Goal: Check status

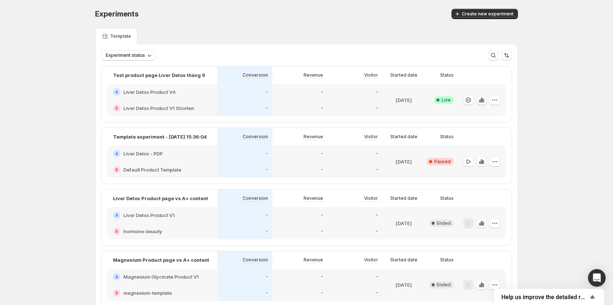
click at [485, 101] on icon "button" at bounding box center [481, 100] width 7 height 7
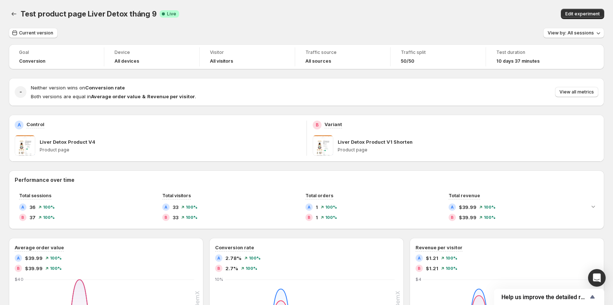
click at [586, 101] on div "- Neither version wins on Conversion rate Both versions are equal in Average or…" at bounding box center [306, 92] width 595 height 28
click at [586, 94] on span "View all metrics" at bounding box center [576, 92] width 34 height 6
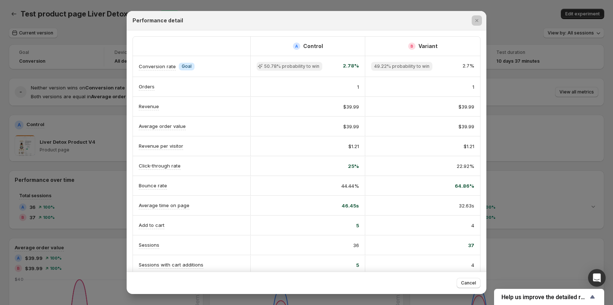
click at [543, 157] on div at bounding box center [306, 152] width 613 height 305
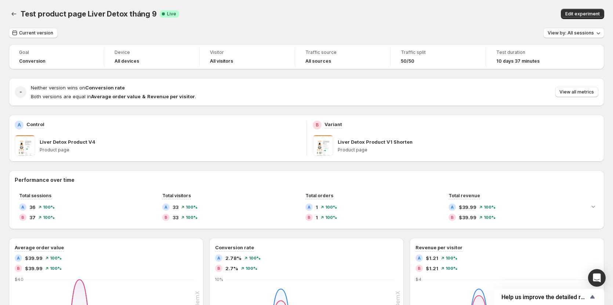
click at [344, 139] on p "Liver Detox Product V1 Shorten" at bounding box center [375, 141] width 75 height 7
click at [61, 143] on p "Liver Detox Product V4" at bounding box center [68, 141] width 56 height 7
click at [33, 146] on span at bounding box center [25, 145] width 21 height 21
click at [580, 94] on span "View all metrics" at bounding box center [576, 92] width 34 height 6
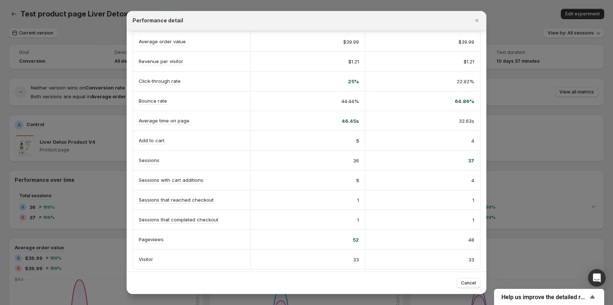
scroll to position [88, 0]
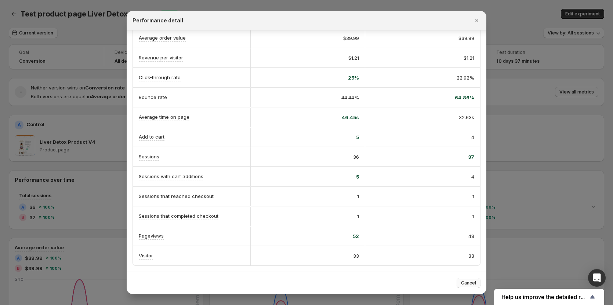
click at [467, 283] on span "Cancel" at bounding box center [468, 283] width 15 height 6
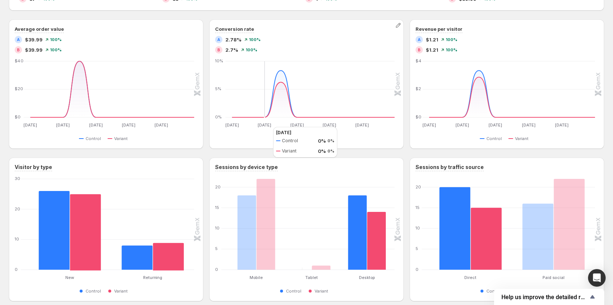
scroll to position [34, 0]
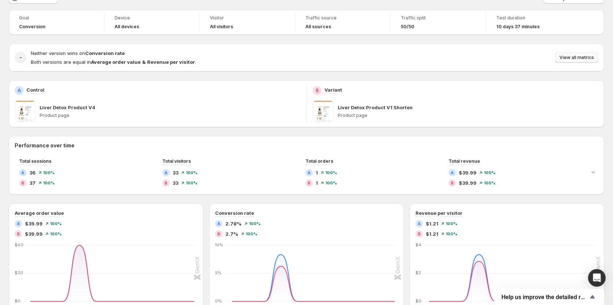
click at [584, 57] on span "View all metrics" at bounding box center [576, 58] width 34 height 6
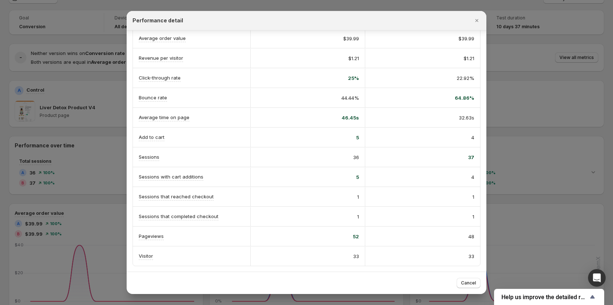
scroll to position [88, 0]
click at [519, 137] on div at bounding box center [306, 152] width 613 height 305
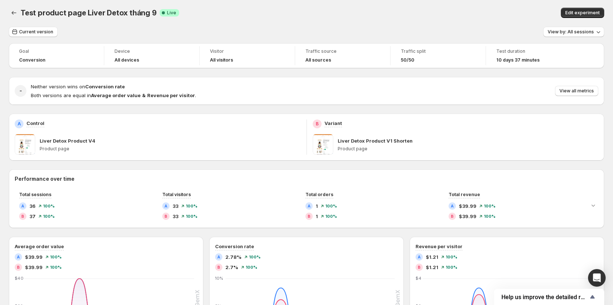
scroll to position [0, 0]
